Goal: Task Accomplishment & Management: Manage account settings

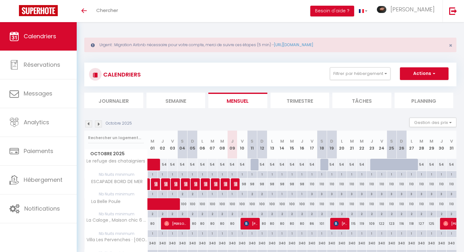
scroll to position [51, 0]
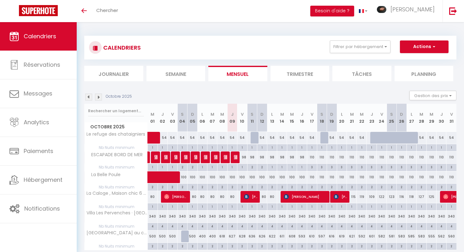
scroll to position [24, 0]
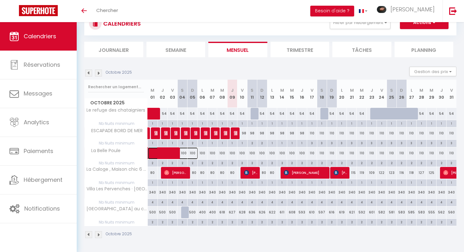
click at [168, 155] on span at bounding box center [176, 153] width 44 height 12
select select "OK"
select select "KO"
select select "0"
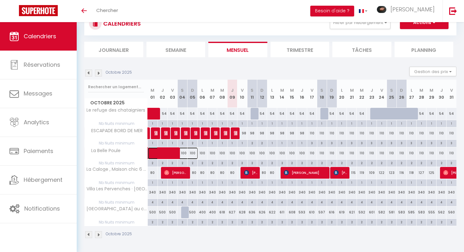
select select "1"
select select
select select "46535"
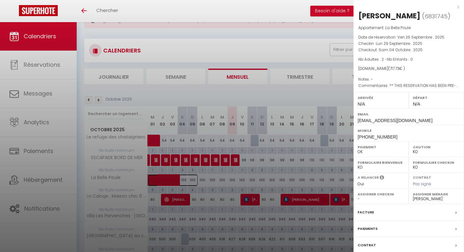
scroll to position [51, 0]
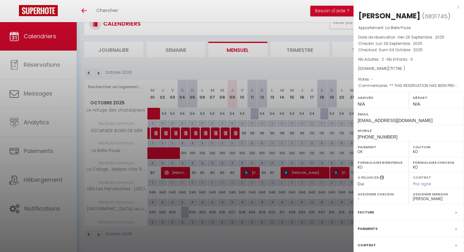
click at [457, 6] on div "x" at bounding box center [407, 7] width 106 height 8
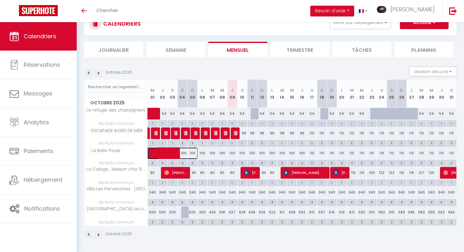
click at [171, 148] on span at bounding box center [176, 153] width 44 height 12
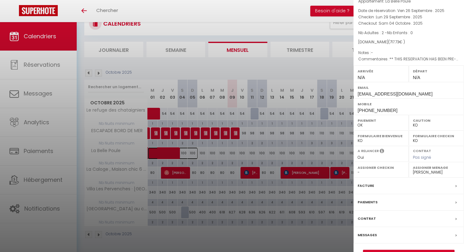
scroll to position [43, 0]
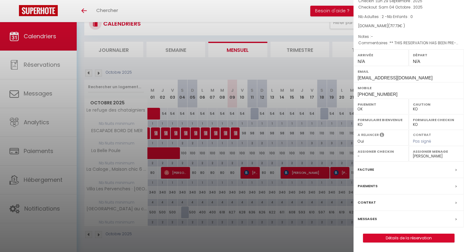
click at [379, 217] on div "Messages" at bounding box center [409, 219] width 111 height 16
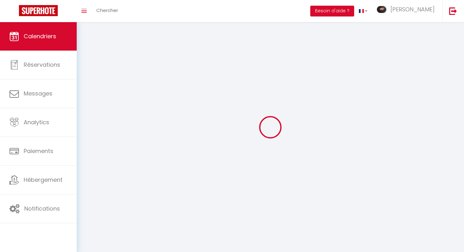
scroll to position [34, 0]
select select
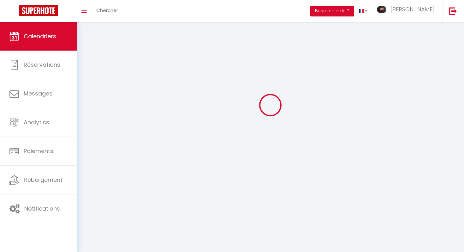
select select
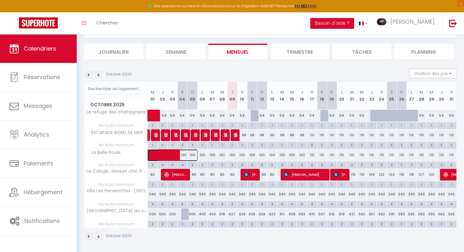
click at [163, 151] on span at bounding box center [176, 155] width 44 height 12
select select "OK"
select select "KO"
select select "0"
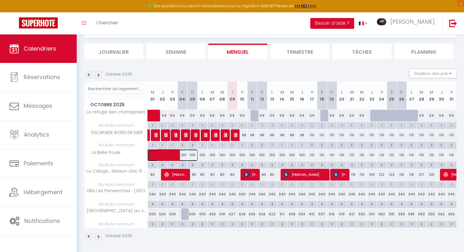
select select "1"
select select
select select "46535"
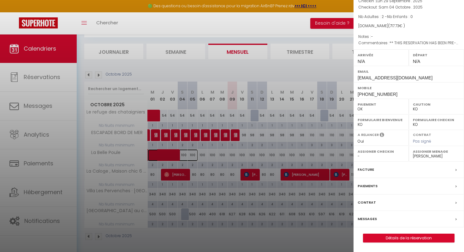
scroll to position [63, 0]
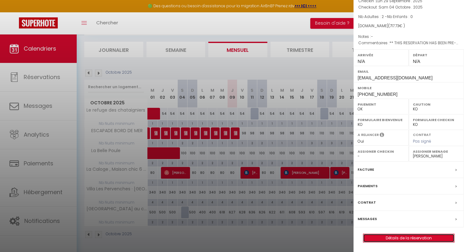
click at [426, 236] on link "Détails de la réservation" at bounding box center [408, 238] width 91 height 8
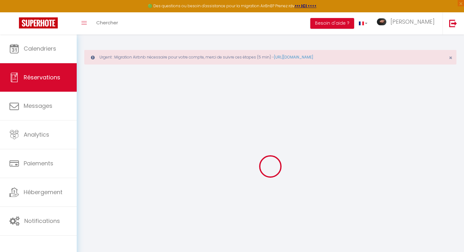
type input "Laura"
type input "Hunziker"
type input "lhunzi.434730@guest.booking.com"
type input "+41792016218"
type input "8645"
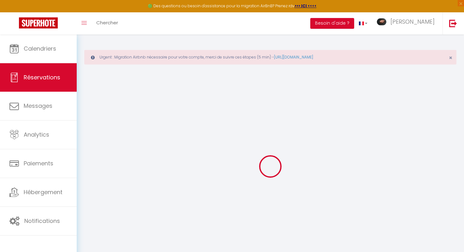
type input "Toedistrasse 16"
type input "Jona"
select select "CH"
type input "30"
type input "117.3"
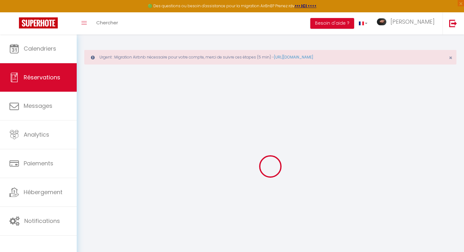
type input "10.05"
select select "74355"
select select "1"
select select
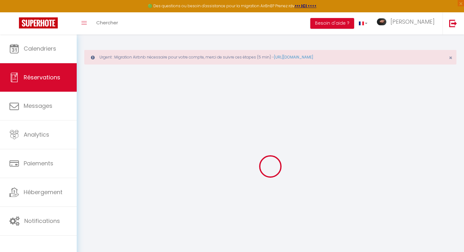
type input "2"
select select "12"
select select
type input "610"
checkbox input "false"
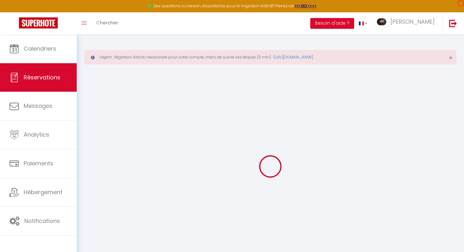
type input "0"
select select "2"
type input "50"
type input "30"
type input "0"
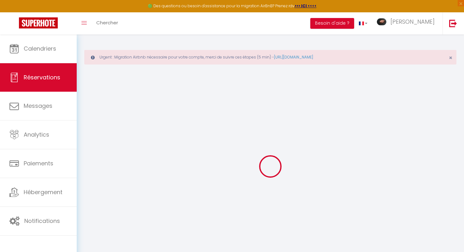
select select
select select "14"
checkbox input "false"
select select
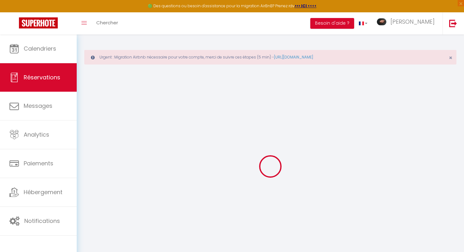
select select
checkbox input "false"
select select
checkbox input "false"
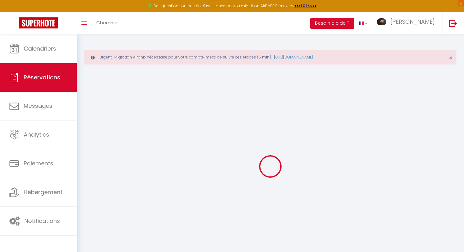
type textarea "** THIS RESERVATION HAS BEEN PRE-PAID ** Reservation has a cancellation grace p…"
type input "50"
type input "27.73"
select select
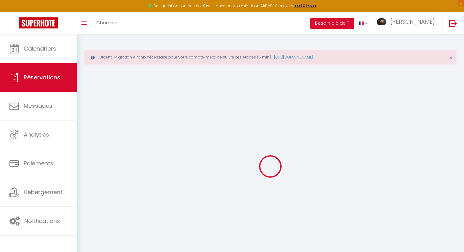
checkbox input "false"
select select
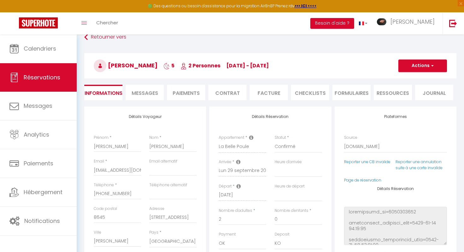
scroll to position [43, 0]
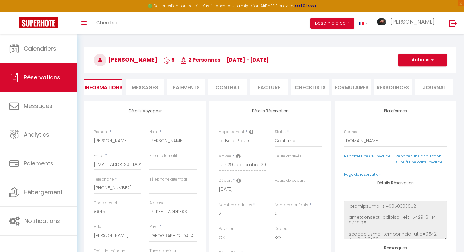
select select
checkbox input "false"
click at [309, 91] on li "CHECKLISTS" at bounding box center [310, 86] width 38 height 15
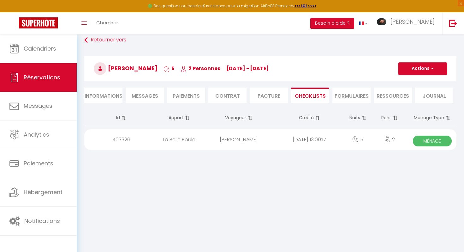
click at [434, 141] on span "Ménage" at bounding box center [432, 140] width 39 height 11
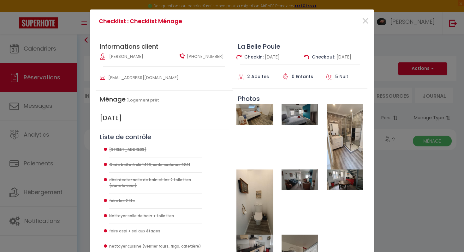
click at [252, 116] on img at bounding box center [254, 114] width 37 height 21
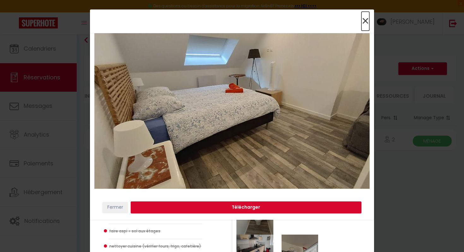
click at [363, 22] on span "×" at bounding box center [366, 21] width 8 height 19
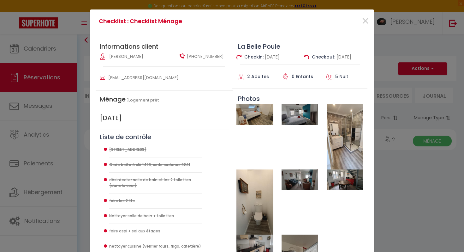
click at [299, 119] on img at bounding box center [300, 114] width 37 height 21
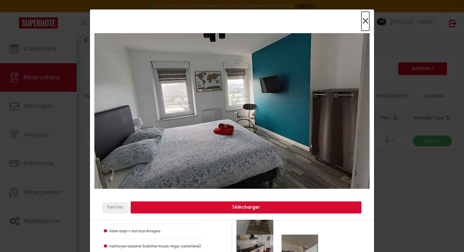
click at [368, 21] on span "×" at bounding box center [366, 21] width 8 height 19
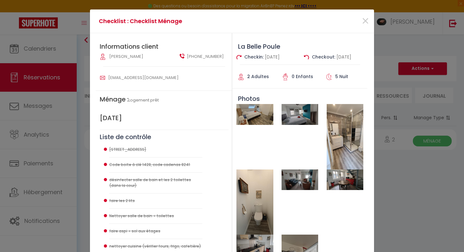
click at [334, 150] on img at bounding box center [345, 136] width 37 height 65
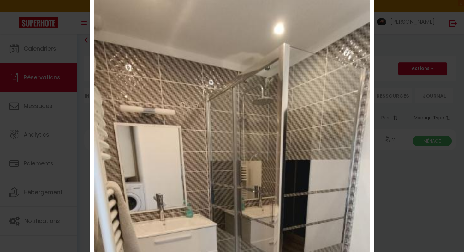
scroll to position [0, 0]
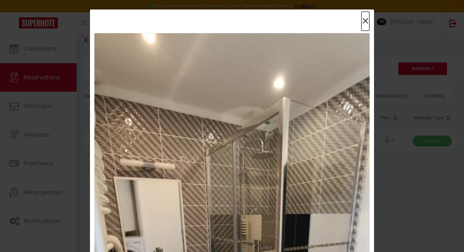
click at [366, 21] on span "×" at bounding box center [366, 21] width 8 height 19
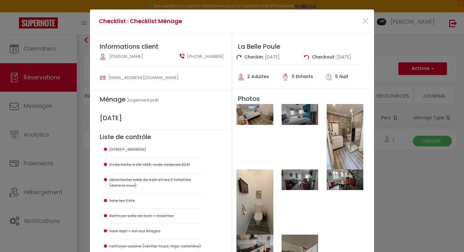
click at [337, 141] on img at bounding box center [345, 136] width 37 height 65
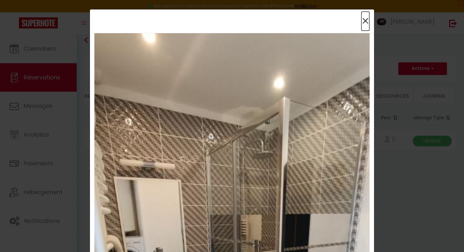
click at [367, 17] on span "×" at bounding box center [366, 21] width 8 height 19
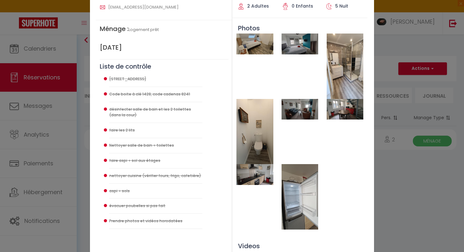
scroll to position [71, 0]
click at [254, 130] on img at bounding box center [254, 131] width 37 height 65
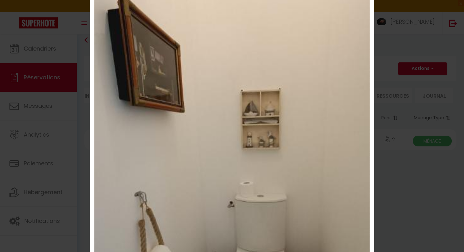
scroll to position [0, 0]
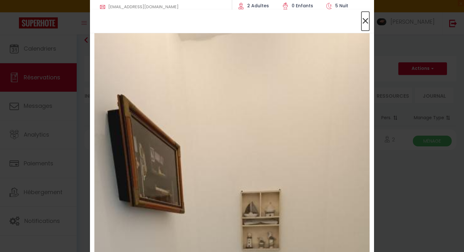
click at [367, 20] on span "×" at bounding box center [366, 21] width 8 height 19
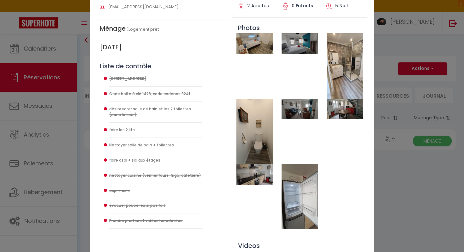
click at [305, 106] on img at bounding box center [300, 109] width 37 height 21
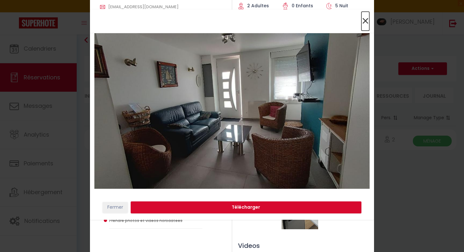
click at [368, 19] on span "×" at bounding box center [366, 21] width 8 height 19
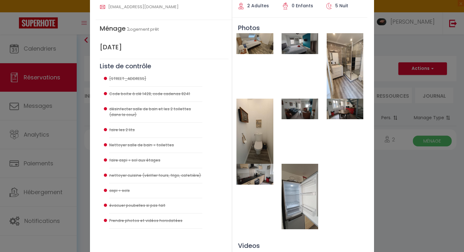
click at [352, 109] on img at bounding box center [345, 109] width 37 height 21
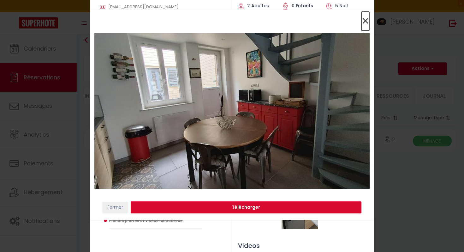
click at [366, 20] on span "×" at bounding box center [366, 21] width 8 height 19
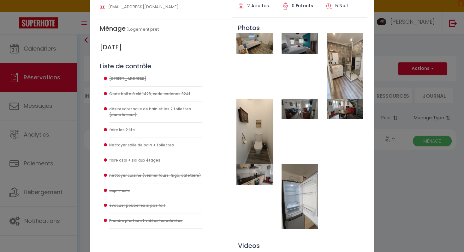
scroll to position [129, 0]
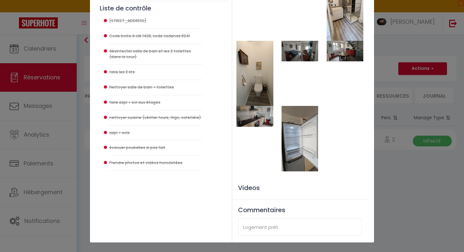
click at [286, 136] on img at bounding box center [300, 138] width 37 height 65
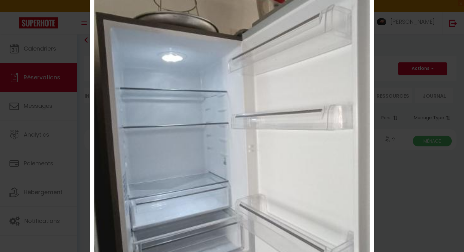
scroll to position [0, 0]
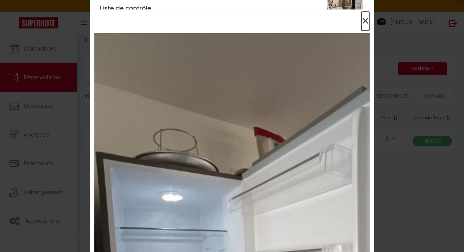
click at [365, 17] on span "×" at bounding box center [366, 21] width 8 height 19
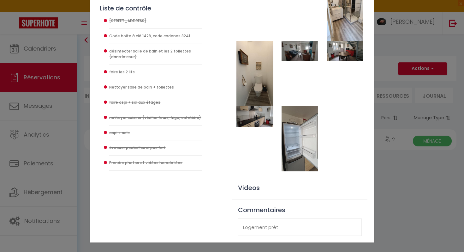
click at [397, 160] on div "Checklist : Checklist Ménage × Informations client Laura Hunziker +41792016218 …" at bounding box center [232, 126] width 464 height 252
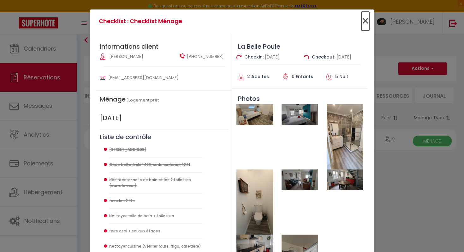
click at [367, 20] on span "×" at bounding box center [366, 21] width 8 height 19
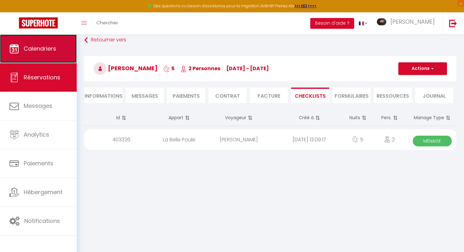
click at [37, 48] on span "Calendriers" at bounding box center [40, 49] width 33 height 8
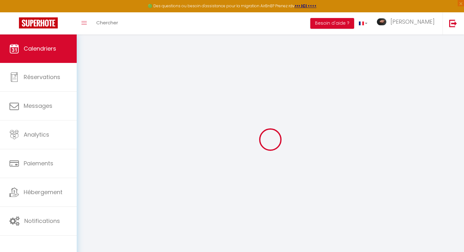
select select
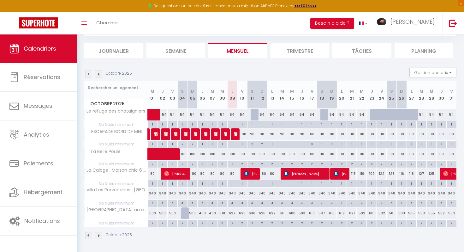
scroll to position [63, 0]
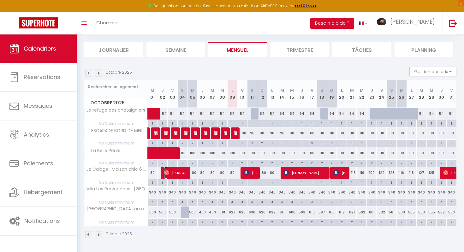
click at [177, 170] on span "[PERSON_NAME]" at bounding box center [176, 172] width 24 height 12
select select "OK"
select select "0"
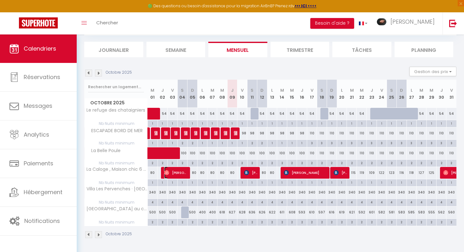
select select "1"
select select
select select "46535"
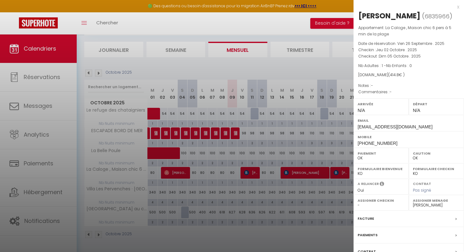
click at [251, 173] on div at bounding box center [232, 126] width 464 height 252
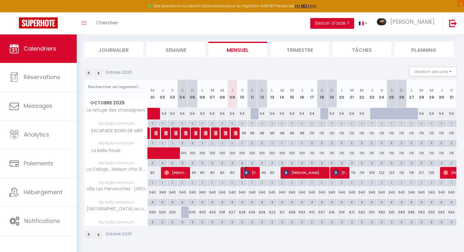
click at [251, 173] on span "[PERSON_NAME]" at bounding box center [251, 172] width 14 height 12
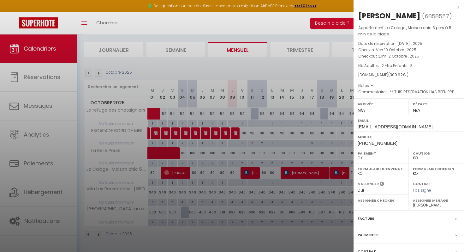
click at [308, 175] on div at bounding box center [232, 126] width 464 height 252
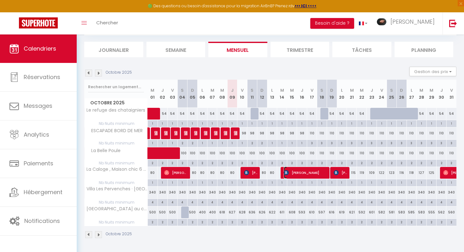
click at [308, 175] on span "Sabine Breuer" at bounding box center [306, 172] width 44 height 12
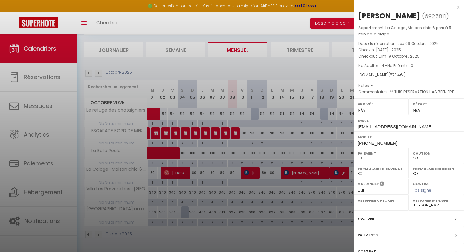
click at [343, 172] on div at bounding box center [232, 126] width 464 height 252
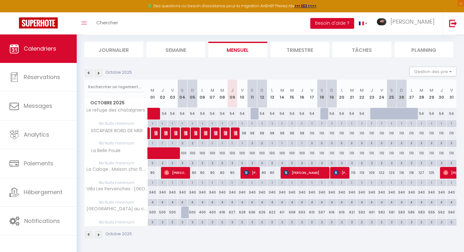
click at [343, 172] on body "🟢 Des questions ou besoin d'assistance pour la migration AirBnB? Prenez rdv >>>…" at bounding box center [232, 111] width 464 height 281
click at [343, 172] on span "[PERSON_NAME]" at bounding box center [341, 172] width 14 height 12
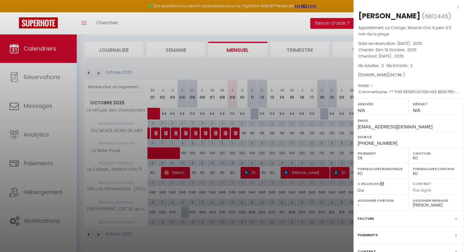
click at [343, 173] on div at bounding box center [232, 126] width 464 height 252
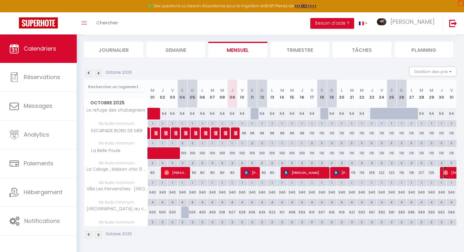
click at [448, 169] on span "[PERSON_NAME]" at bounding box center [457, 172] width 29 height 12
select select "OK"
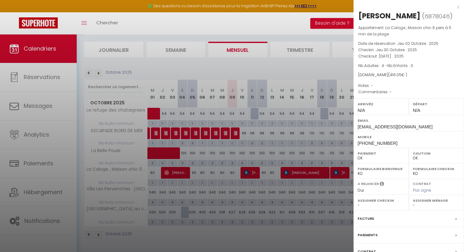
click at [429, 202] on label "Assigner Menage" at bounding box center [436, 200] width 47 height 6
click at [443, 199] on label "Assigner Menage" at bounding box center [436, 200] width 47 height 6
click at [414, 203] on label "Assigner Menage" at bounding box center [436, 200] width 47 height 6
click at [412, 206] on div "Assigner Menage - Elodie Raoul Anne Gensollen Adeline Guinet Morgan LEMESLE Léa…" at bounding box center [436, 202] width 55 height 15
click at [414, 205] on select "- Elodie Raoul Anne Gensollen Adeline Guinet Morgan LEMESLE Léa Malandain Agath…" at bounding box center [436, 205] width 47 height 6
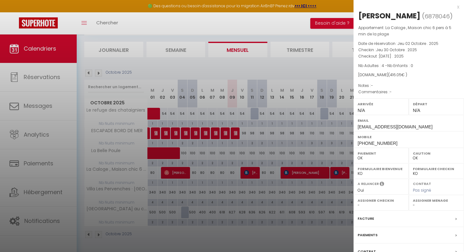
select select "46535"
click at [413, 202] on select "- Elodie Raoul Anne Gensollen Adeline Guinet Morgan LEMESLE Léa Malandain Agath…" at bounding box center [436, 205] width 47 height 6
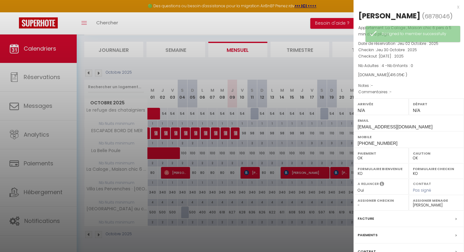
click at [321, 187] on div at bounding box center [232, 126] width 464 height 252
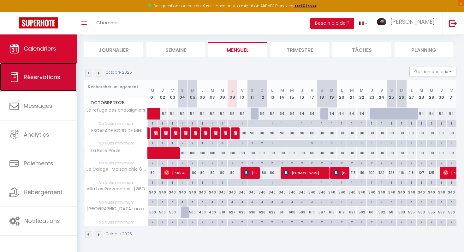
click at [19, 77] on link "Réservations" at bounding box center [38, 77] width 77 height 28
select select "not_cancelled"
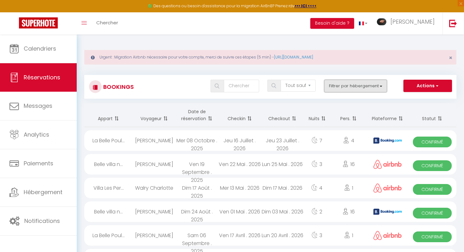
click at [349, 84] on button "Filtrer par hébergement" at bounding box center [355, 86] width 63 height 13
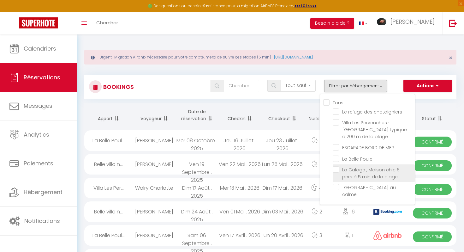
click at [338, 169] on input "La Caloge , Maison chic 6 pers à 5 min de la plage" at bounding box center [374, 169] width 82 height 6
checkbox input "true"
checkbox input "false"
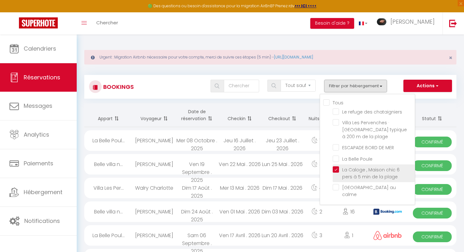
checkbox input "false"
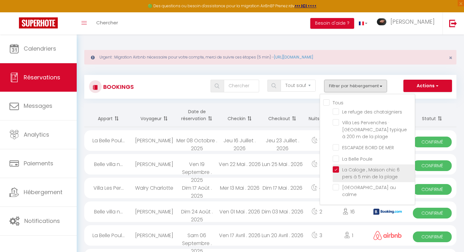
checkbox input "false"
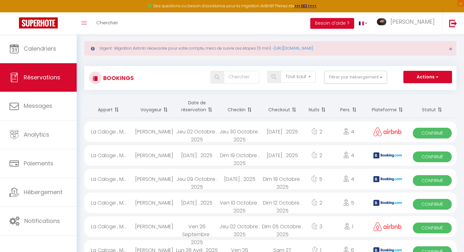
scroll to position [12, 0]
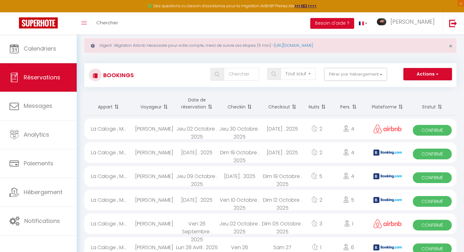
click at [211, 105] on span at bounding box center [209, 106] width 6 height 13
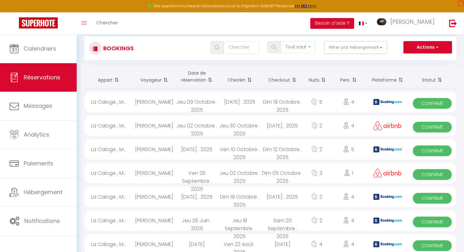
scroll to position [40, 0]
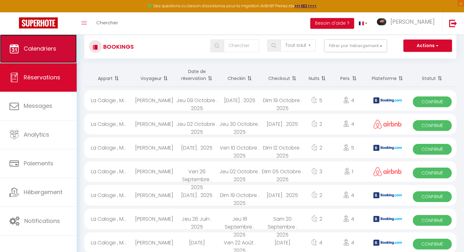
click at [63, 43] on link "Calendriers" at bounding box center [38, 48] width 77 height 28
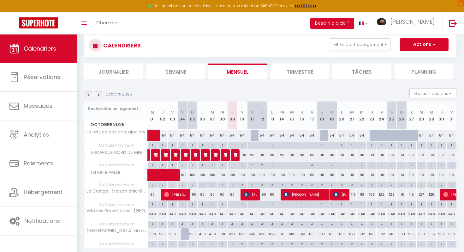
scroll to position [61, 0]
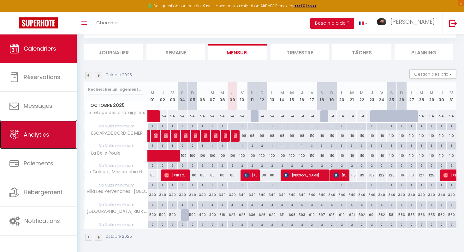
click at [49, 142] on link "Analytics" at bounding box center [38, 134] width 77 height 28
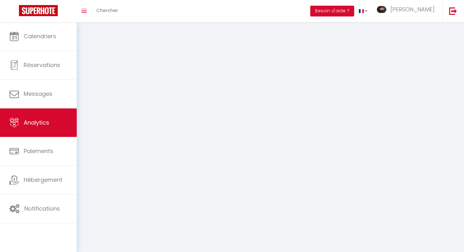
select select "2025"
select select "10"
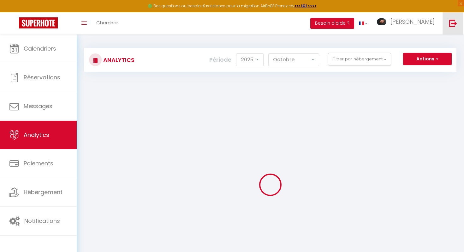
checkbox input "false"
checkbox chataigniers "false"
checkbox plage "false"
checkbox MER "false"
checkbox Poule "false"
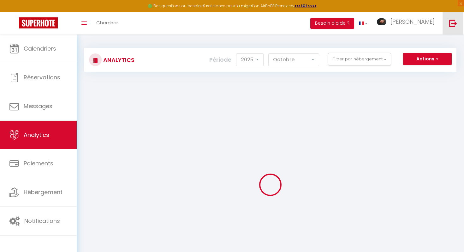
checkbox plage "false"
checkbox calme "false"
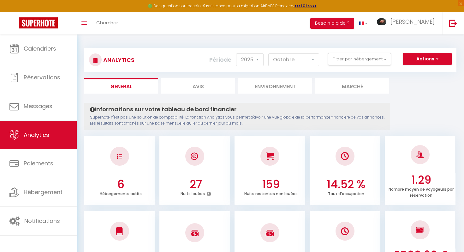
scroll to position [19, 0]
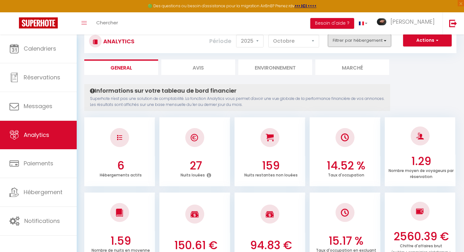
click at [363, 42] on button "Filtrer par hébergement" at bounding box center [359, 40] width 63 height 13
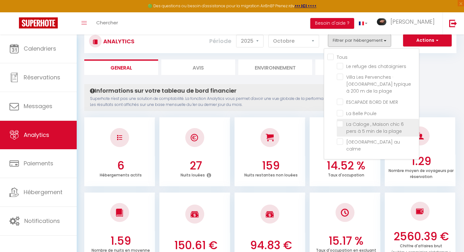
click at [340, 124] on plage "checkbox" at bounding box center [378, 124] width 82 height 6
checkbox plage "true"
checkbox chataigniers "false"
checkbox plage "false"
checkbox MER "false"
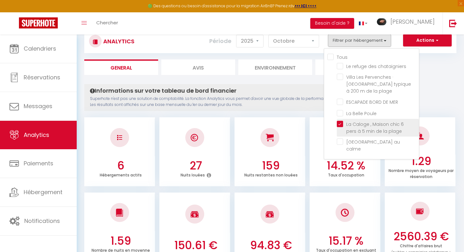
checkbox Poule "false"
checkbox calme "false"
checkbox chataigniers "false"
checkbox plage "false"
checkbox MER "false"
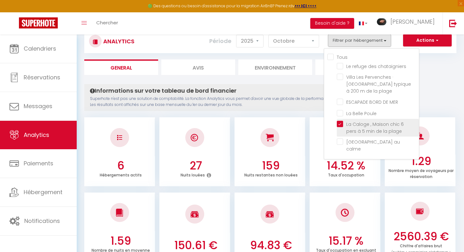
checkbox Poule "false"
checkbox calme "false"
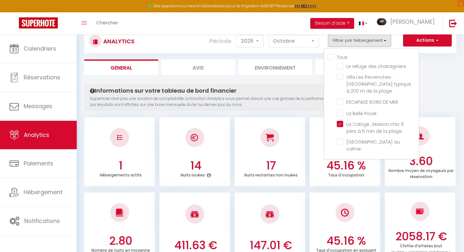
click at [303, 92] on h4 "Informations sur votre tableau de bord financier" at bounding box center [237, 90] width 295 height 7
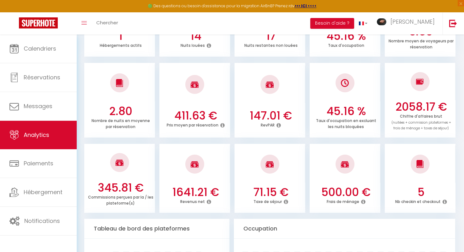
scroll to position [176, 0]
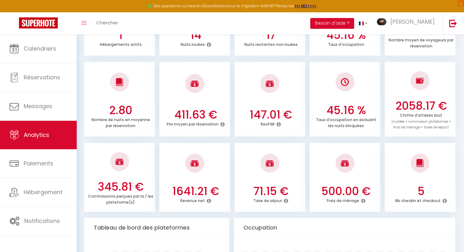
click at [210, 200] on icon at bounding box center [209, 200] width 4 height 5
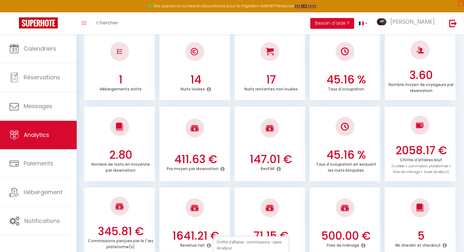
scroll to position [131, 0]
click at [278, 170] on icon at bounding box center [279, 168] width 4 height 5
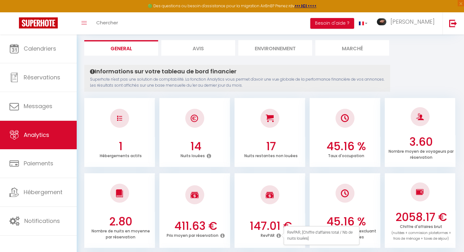
scroll to position [30, 0]
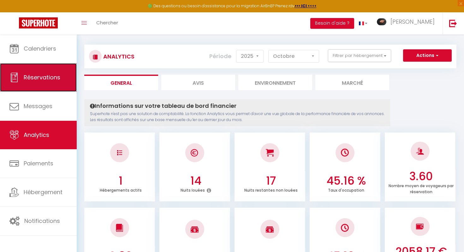
click at [52, 76] on span "Réservations" at bounding box center [42, 77] width 37 height 8
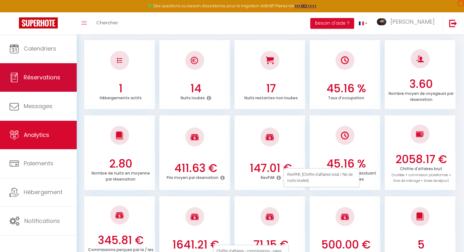
select select "not_cancelled"
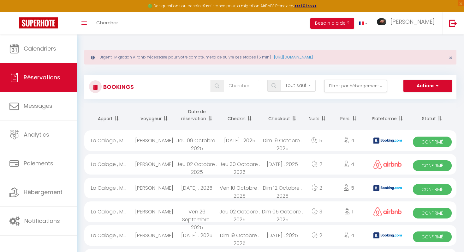
click at [256, 140] on div "Mar 14 Octobre . 2025" at bounding box center [239, 140] width 43 height 21
select select "OK"
select select "KO"
select select "0"
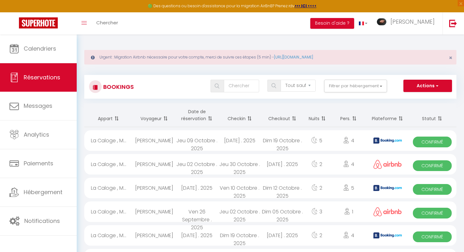
select select "1"
select select
click at [0, 0] on div at bounding box center [0, 0] width 0 height 0
select select "46535"
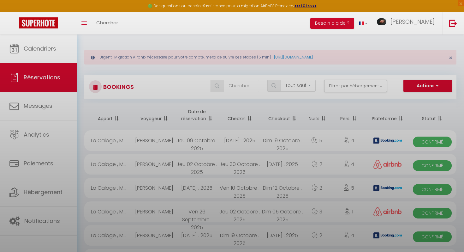
click at [256, 140] on div at bounding box center [232, 126] width 464 height 252
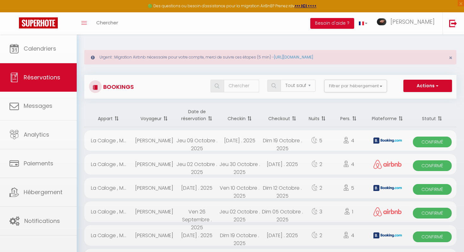
click at [256, 140] on div "Mar 14 Octobre . 2025" at bounding box center [239, 140] width 43 height 21
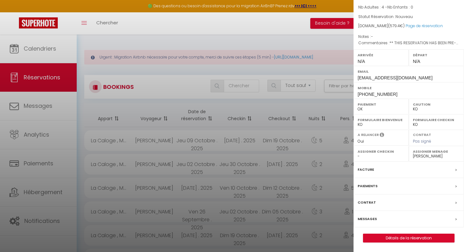
scroll to position [4, 0]
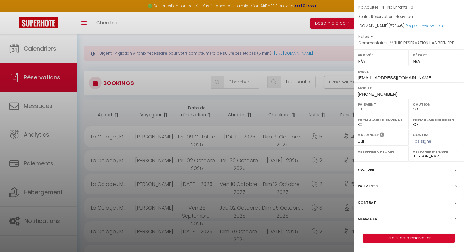
click at [454, 187] on div "Paiements" at bounding box center [409, 186] width 111 height 16
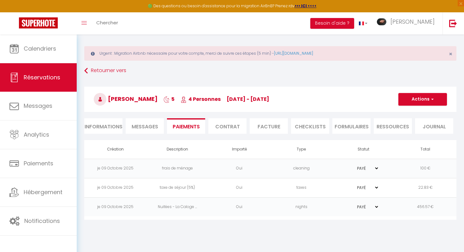
select select "not_cancelled"
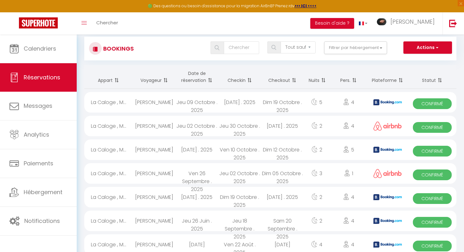
scroll to position [65, 0]
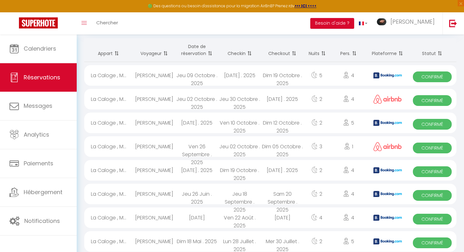
click at [293, 76] on div "Dim 19 Octobre . 2025" at bounding box center [282, 75] width 43 height 21
select select "OK"
select select "KO"
select select "0"
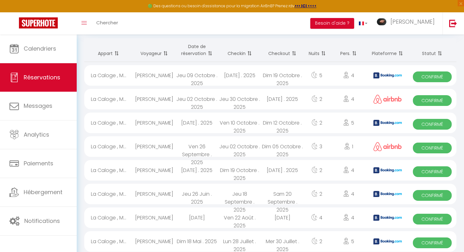
select select "1"
select select
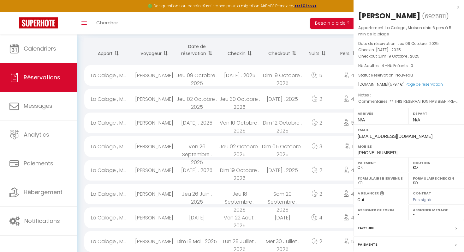
select select "46535"
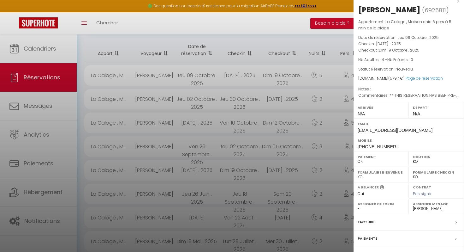
scroll to position [6, 0]
click at [426, 80] on link "Page de réservation" at bounding box center [424, 77] width 37 height 5
click at [140, 45] on div at bounding box center [232, 126] width 464 height 252
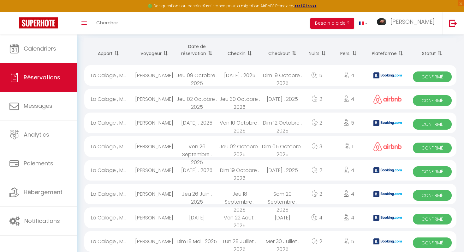
click at [247, 98] on div "Jeu 30 Octobre . 2025" at bounding box center [239, 99] width 43 height 21
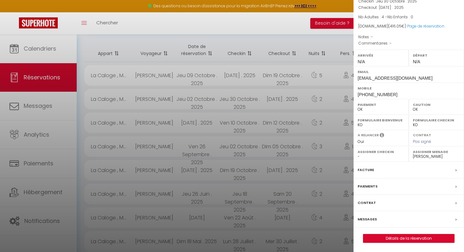
scroll to position [49, 0]
click at [432, 25] on link "Page de réservation" at bounding box center [425, 25] width 37 height 5
click at [277, 136] on div at bounding box center [232, 126] width 464 height 252
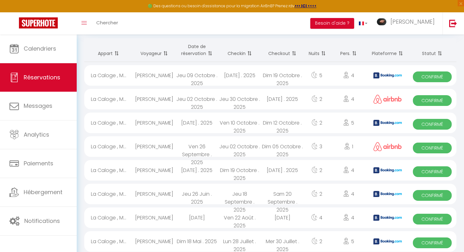
click at [285, 122] on div "Dim 12 Octobre . 2025" at bounding box center [282, 122] width 43 height 21
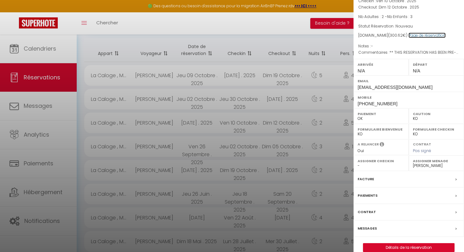
click at [430, 34] on link "Page de réservation" at bounding box center [427, 35] width 37 height 5
click at [174, 149] on div at bounding box center [232, 126] width 464 height 252
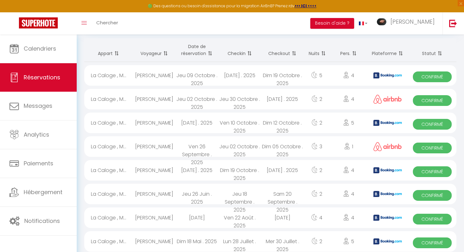
click at [289, 148] on div "Dim 05 Octobre . 2025" at bounding box center [282, 146] width 43 height 21
select select "OK"
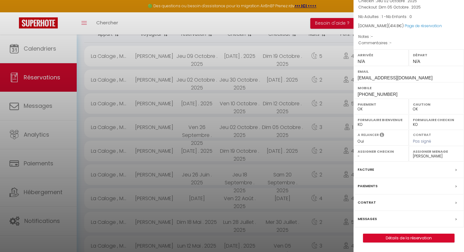
scroll to position [65, 0]
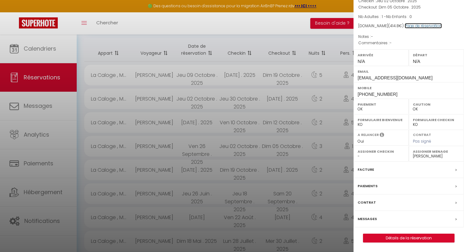
click at [425, 26] on link "Page de réservation" at bounding box center [423, 25] width 37 height 5
click at [314, 23] on div at bounding box center [232, 126] width 464 height 252
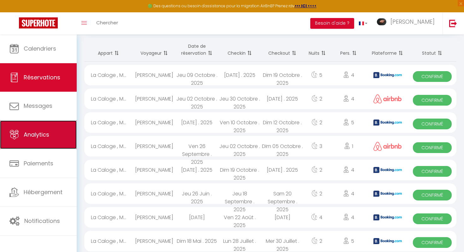
click at [27, 135] on span "Analytics" at bounding box center [37, 134] width 26 height 8
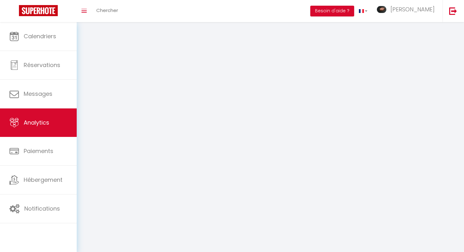
select select "2025"
select select "10"
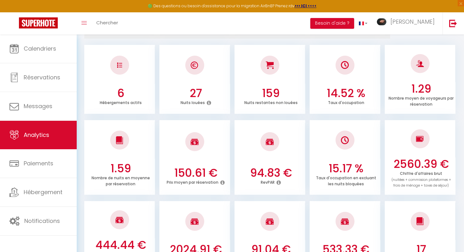
scroll to position [117, 0]
click at [116, 102] on p "Hébergements actifs" at bounding box center [121, 102] width 42 height 7
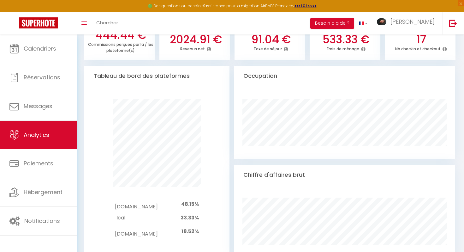
scroll to position [336, 0]
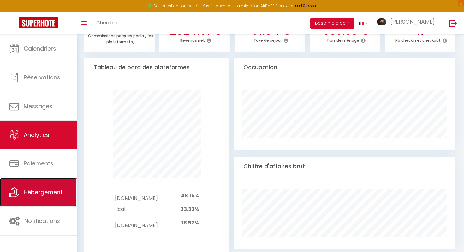
click at [50, 186] on link "Hébergement" at bounding box center [38, 192] width 77 height 28
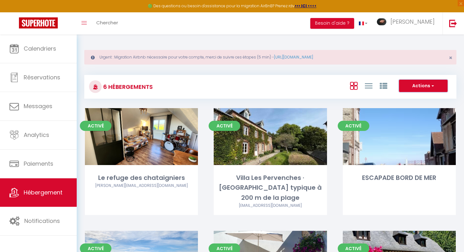
click at [415, 84] on button "Actions" at bounding box center [423, 86] width 49 height 13
click at [416, 100] on li "Créer un Hébergement" at bounding box center [419, 98] width 58 height 7
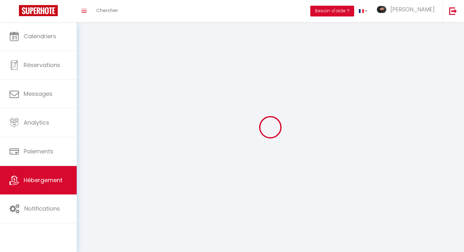
select select "1"
select select "28"
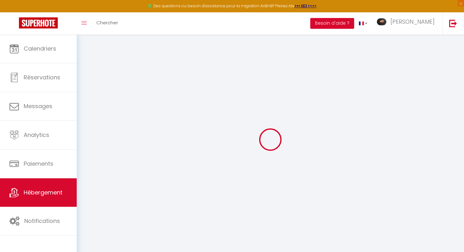
select select
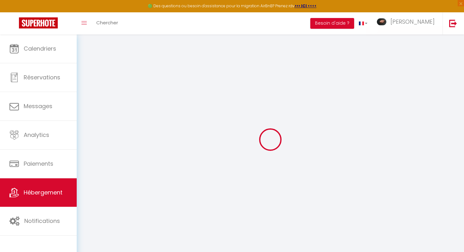
select select
checkbox input "false"
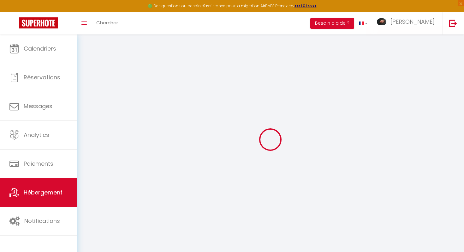
select select
checkbox input "false"
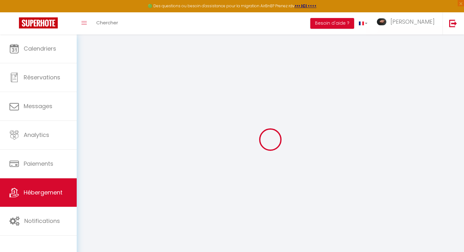
checkbox input "false"
select select
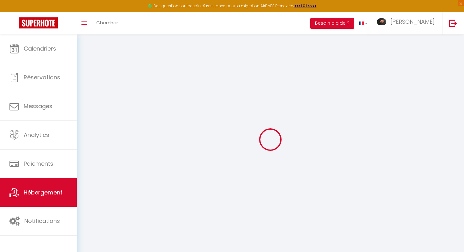
checkbox input "false"
select select
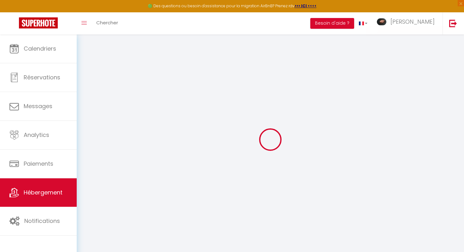
select select
select select "15:00"
select select "23:45"
select select "11:00"
select select "30"
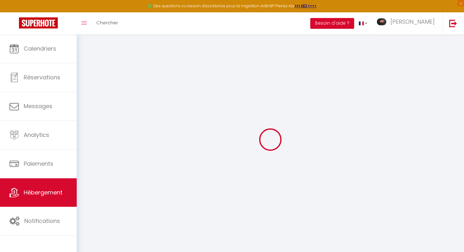
select select "120"
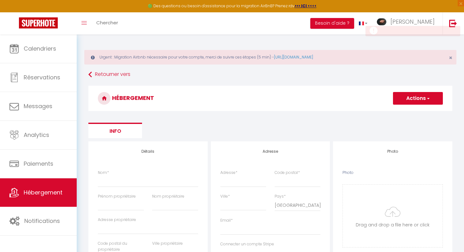
scroll to position [1, 0]
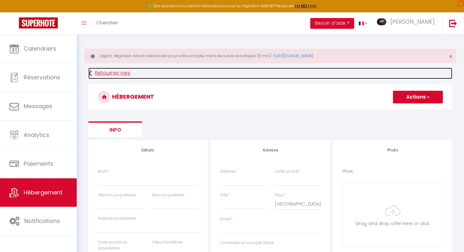
click at [91, 74] on icon at bounding box center [89, 73] width 3 height 11
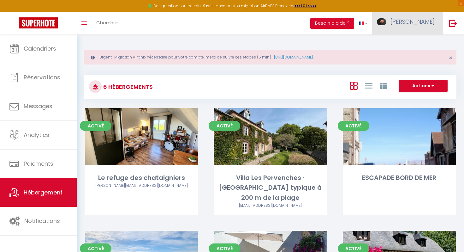
click at [430, 24] on span "[PERSON_NAME]" at bounding box center [413, 22] width 44 height 8
click at [420, 43] on link "Paramètres" at bounding box center [417, 44] width 47 height 11
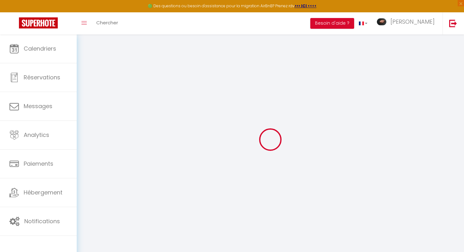
type input "3V8NveAXJl5SuUHwf1AlQzXGs"
type input "HU0gH5MEd9moC0UH06Cawefpo"
type input "https://app.superhote.com/#/get-available-rentals/HU0gH5MEd9moC0UH06Cawefpo"
select select "fr"
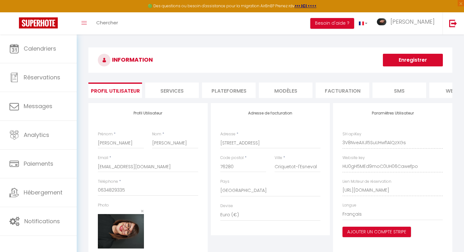
click at [181, 90] on li "Services" at bounding box center [172, 89] width 54 height 15
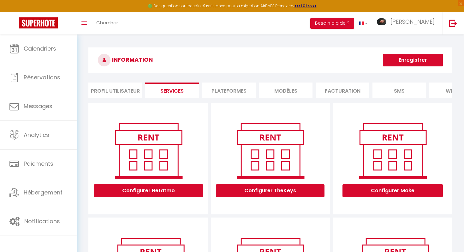
click at [225, 87] on li "Plateformes" at bounding box center [229, 89] width 54 height 15
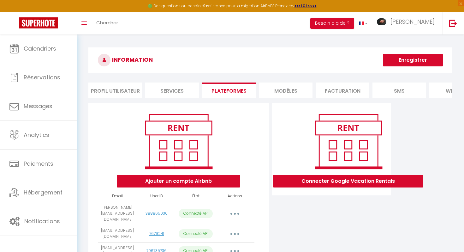
scroll to position [87, 0]
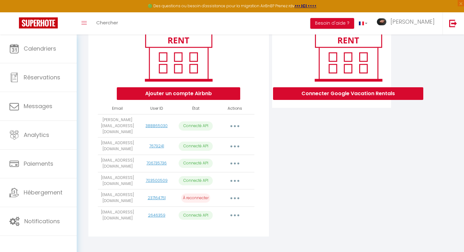
click at [233, 195] on button "button" at bounding box center [235, 198] width 18 height 10
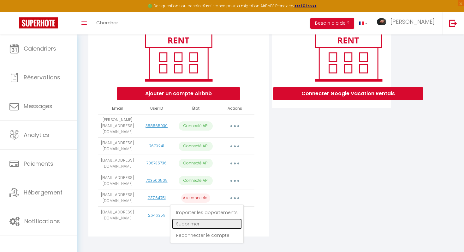
click at [207, 219] on link "Supprimer" at bounding box center [207, 223] width 70 height 11
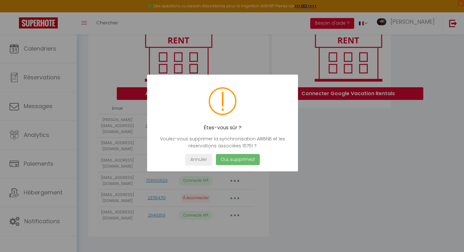
click at [243, 162] on button "Oui, supprimez!" at bounding box center [238, 159] width 44 height 11
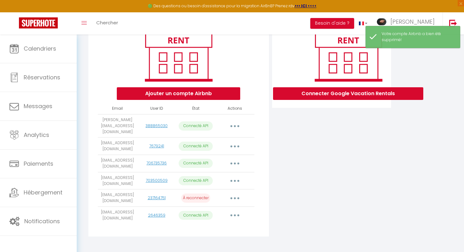
scroll to position [70, 0]
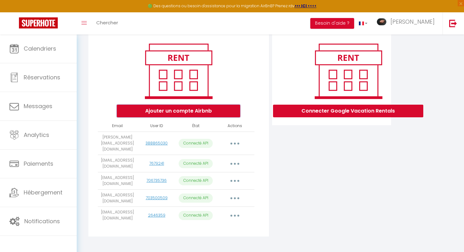
click at [203, 106] on button "Ajouter un compte Airbnb" at bounding box center [178, 111] width 123 height 13
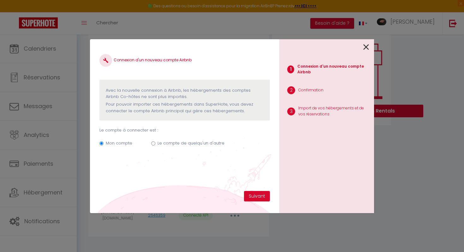
click at [192, 143] on label "Le compte de quelqu'un d'autre" at bounding box center [191, 143] width 67 height 6
click at [155, 143] on input "Le compte de quelqu'un d'autre" at bounding box center [153, 143] width 4 height 4
radio input "true"
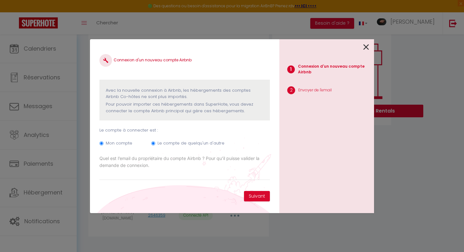
radio input "false"
click at [220, 177] on input "Email connexion Airbnb" at bounding box center [184, 174] width 171 height 11
type input "J"
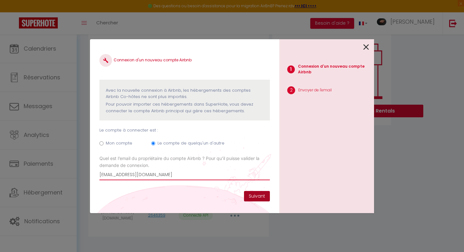
type input "jankowiakvincent@gmail.com"
click at [247, 193] on button "Suivant" at bounding box center [257, 196] width 26 height 11
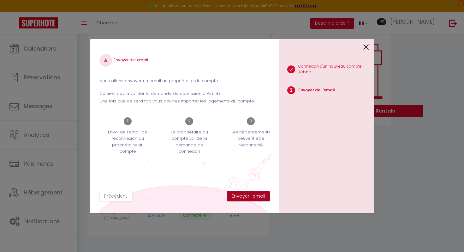
click at [247, 193] on button "Envoyer l'email" at bounding box center [248, 196] width 43 height 11
